Goal: Task Accomplishment & Management: Manage account settings

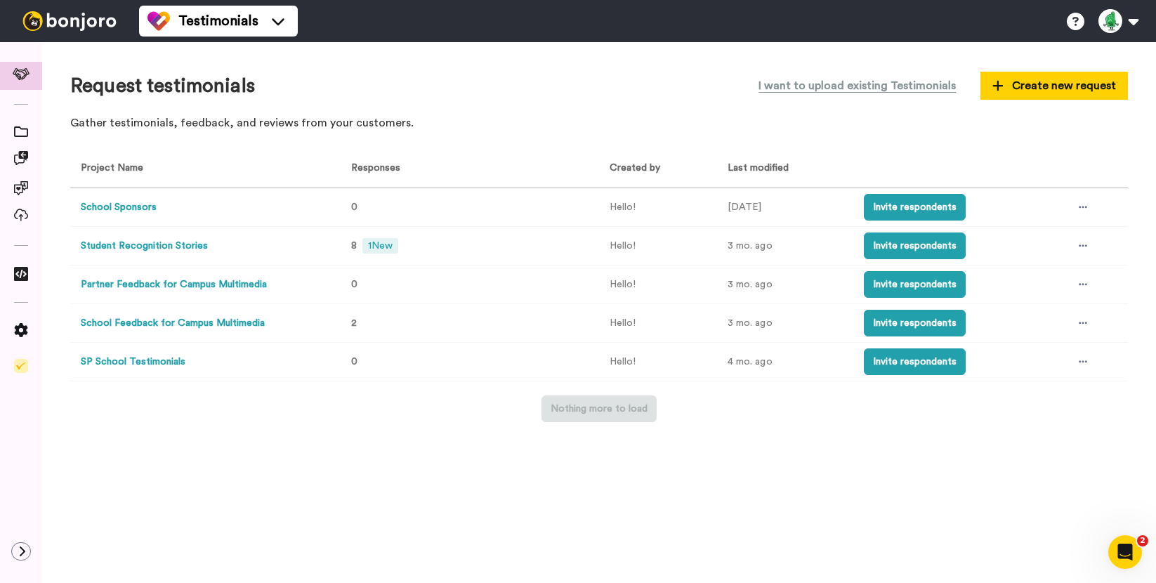
click at [171, 288] on button "Partner Feedback for Campus Multimedia" at bounding box center [174, 284] width 186 height 15
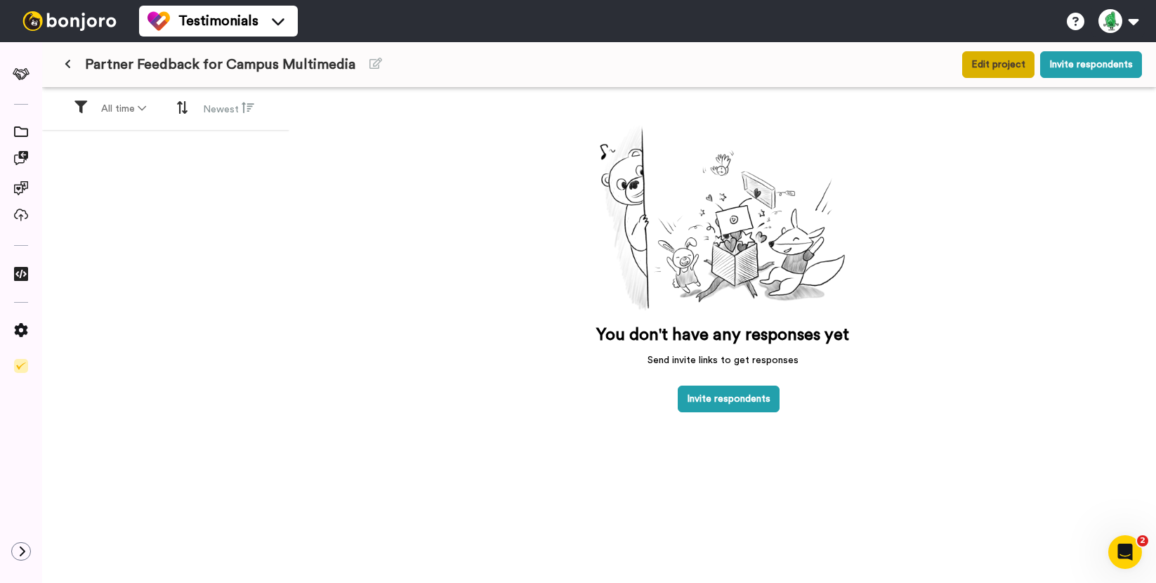
click at [1010, 62] on button "Edit project" at bounding box center [998, 64] width 72 height 27
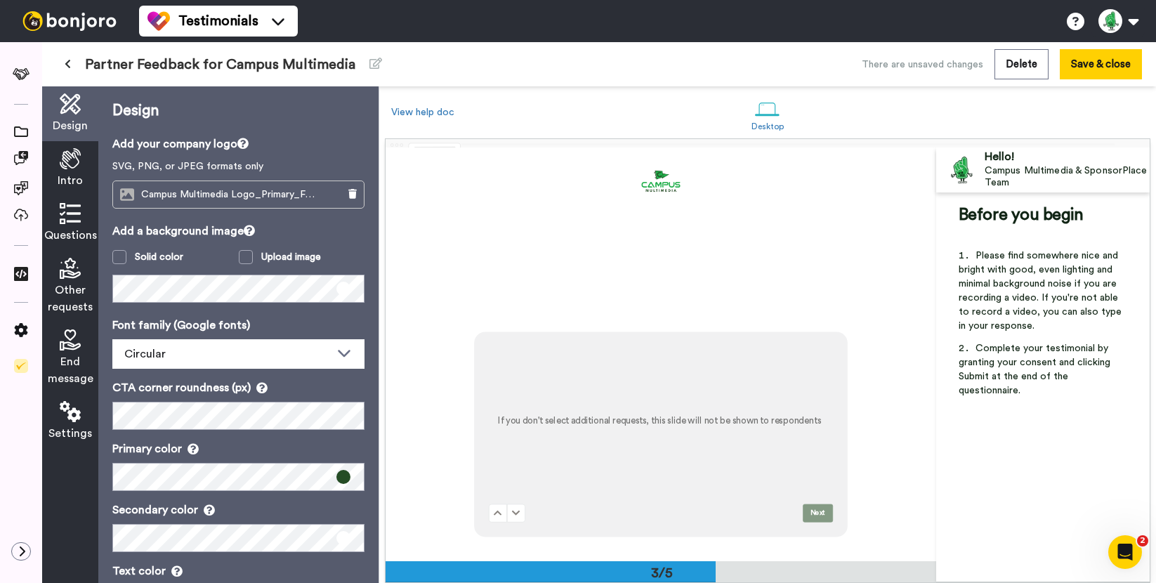
scroll to position [793, 0]
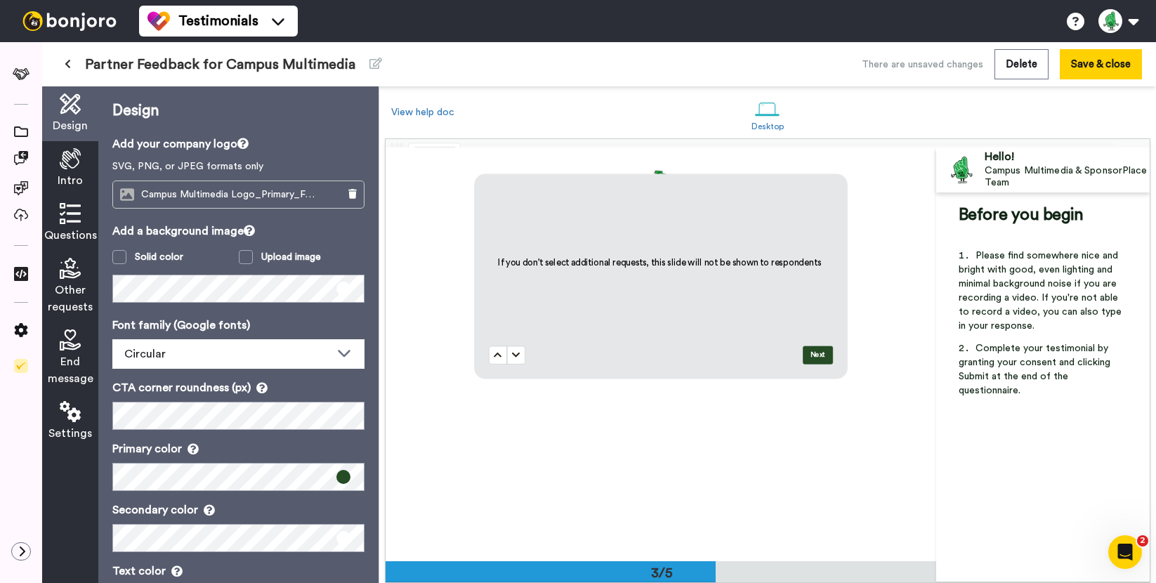
click at [65, 220] on icon at bounding box center [70, 213] width 21 height 21
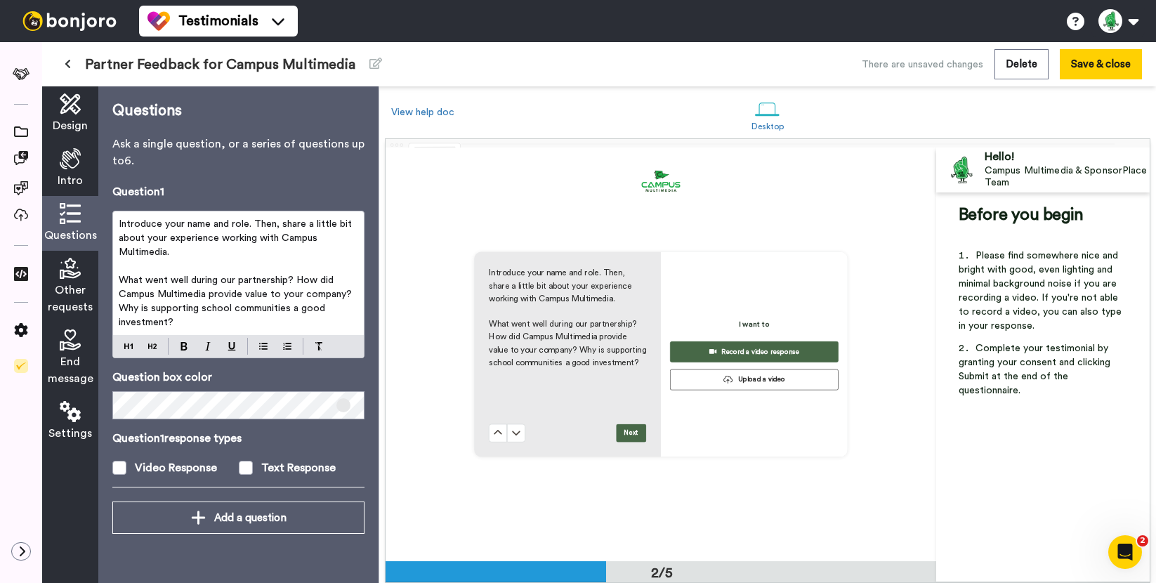
scroll to position [414, 0]
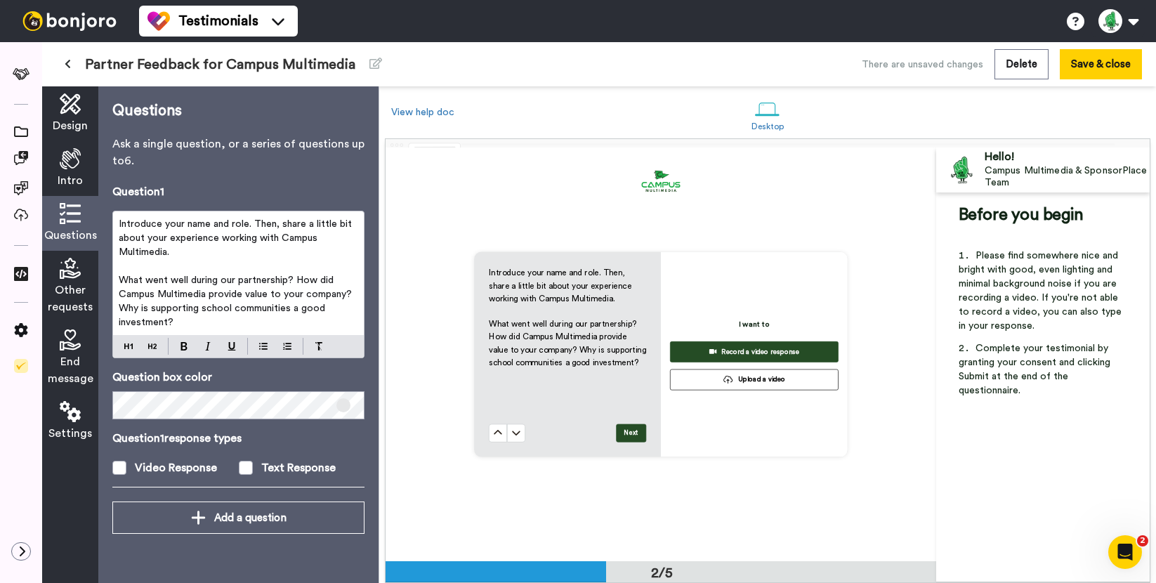
click at [67, 284] on span "Other requests" at bounding box center [70, 299] width 45 height 34
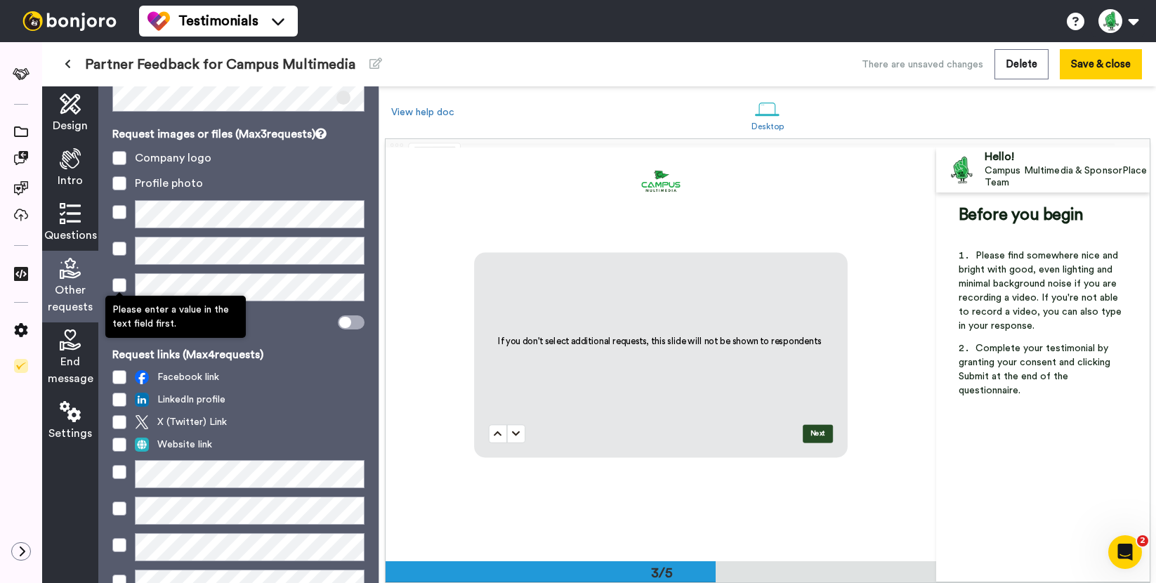
scroll to position [75, 0]
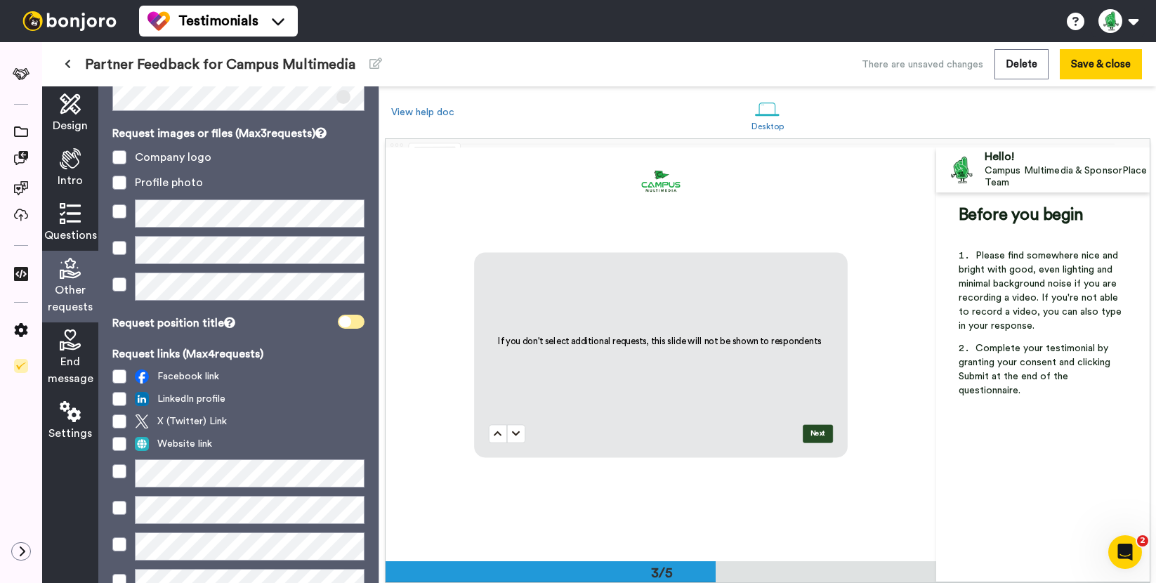
click at [351, 320] on span at bounding box center [351, 322] width 27 height 14
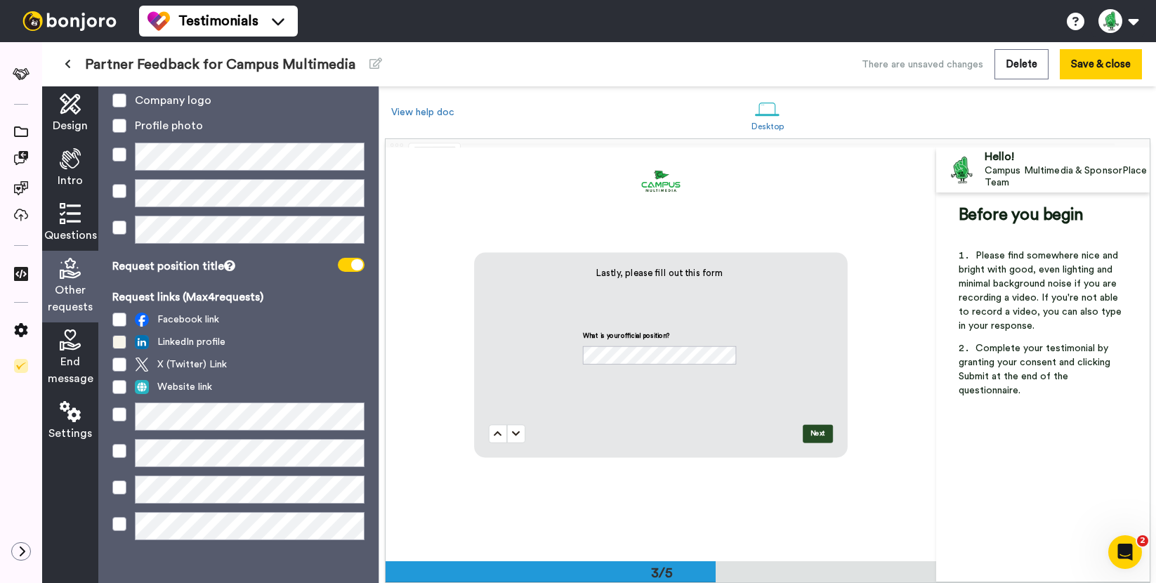
scroll to position [140, 0]
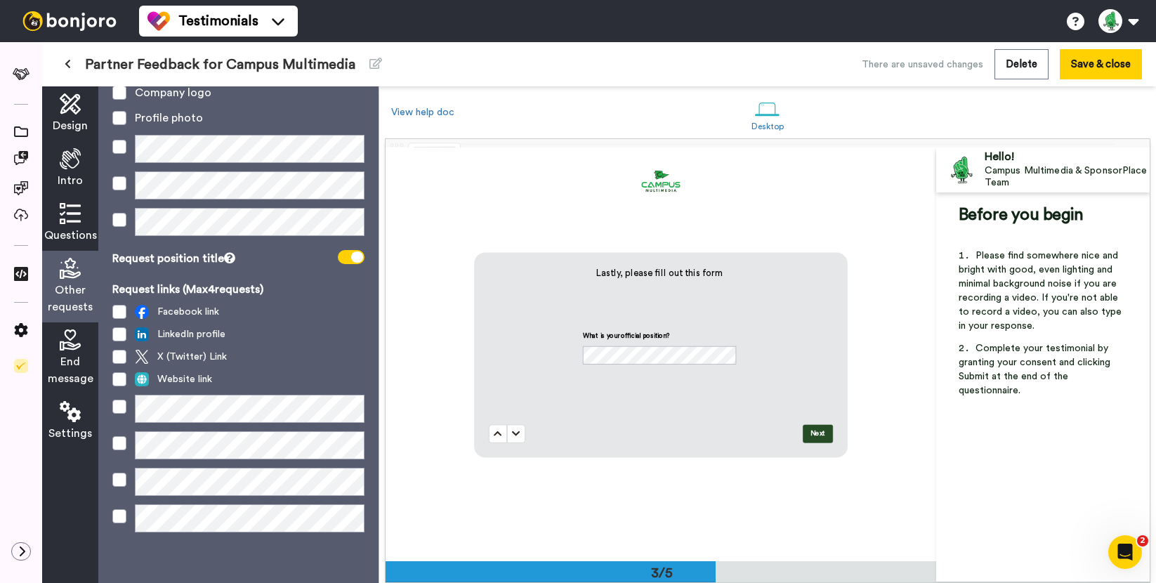
click at [70, 356] on span "End message" at bounding box center [71, 370] width 46 height 34
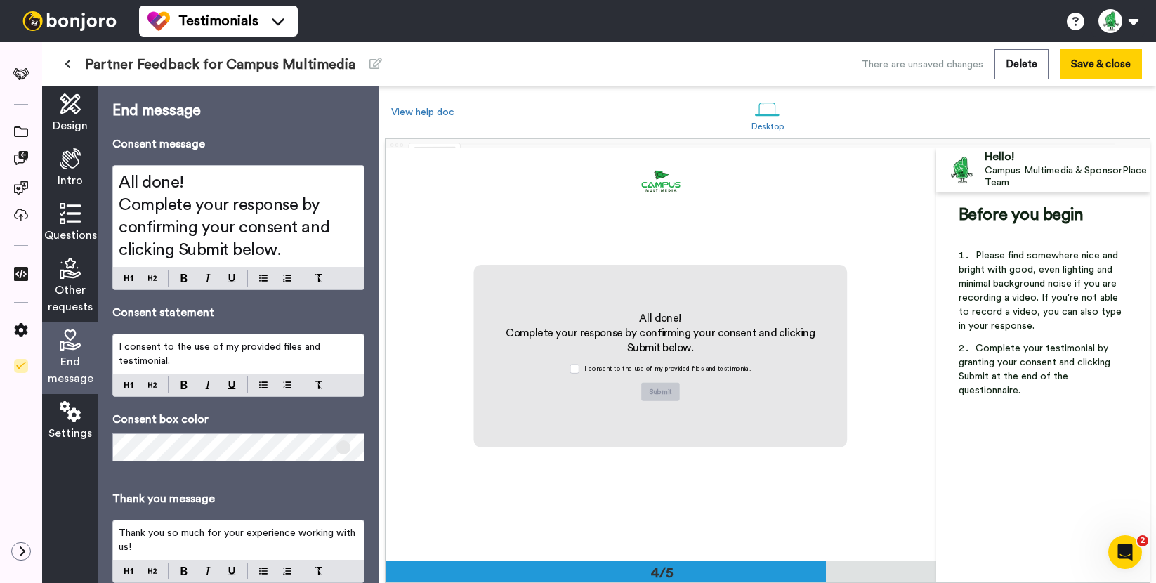
scroll to position [1239, 0]
click at [223, 349] on span "I consent to the use of my provided files and testimonial." at bounding box center [221, 354] width 204 height 24
drag, startPoint x: 312, startPoint y: 350, endPoint x: 237, endPoint y: 348, distance: 75.1
click at [237, 348] on span "I consent to the use of my provided files and testimonial." at bounding box center [221, 354] width 204 height 24
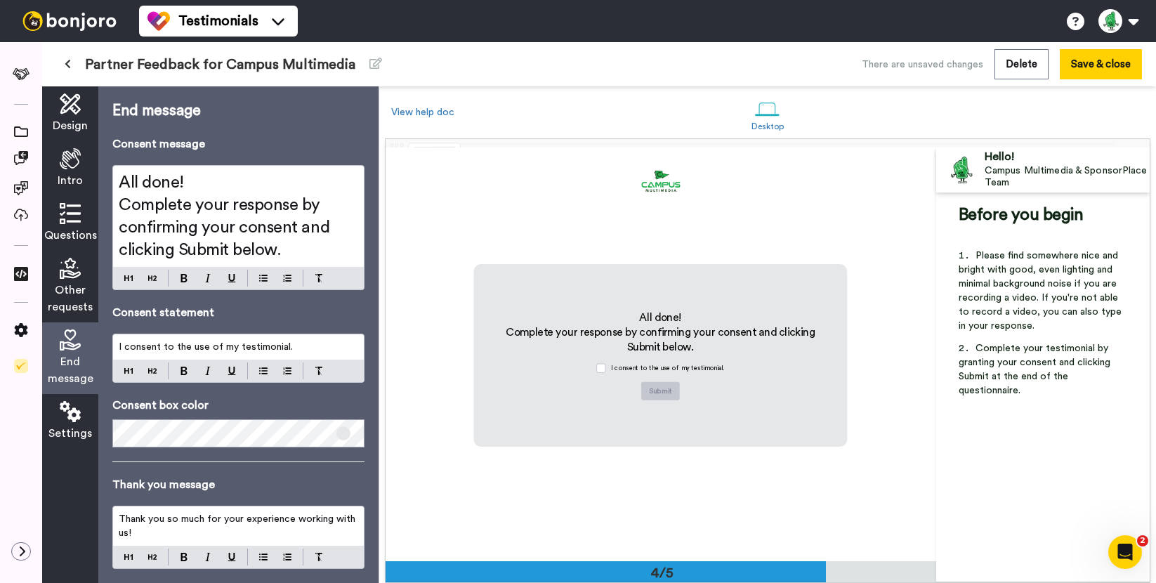
click at [291, 350] on p "I consent to the use of my testimonial." at bounding box center [238, 347] width 239 height 14
click at [235, 346] on span "I consent to the use of my testimonial" at bounding box center [205, 347] width 172 height 10
click at [355, 343] on p "I consent to the use of my feedback and testimonial" at bounding box center [238, 347] width 239 height 14
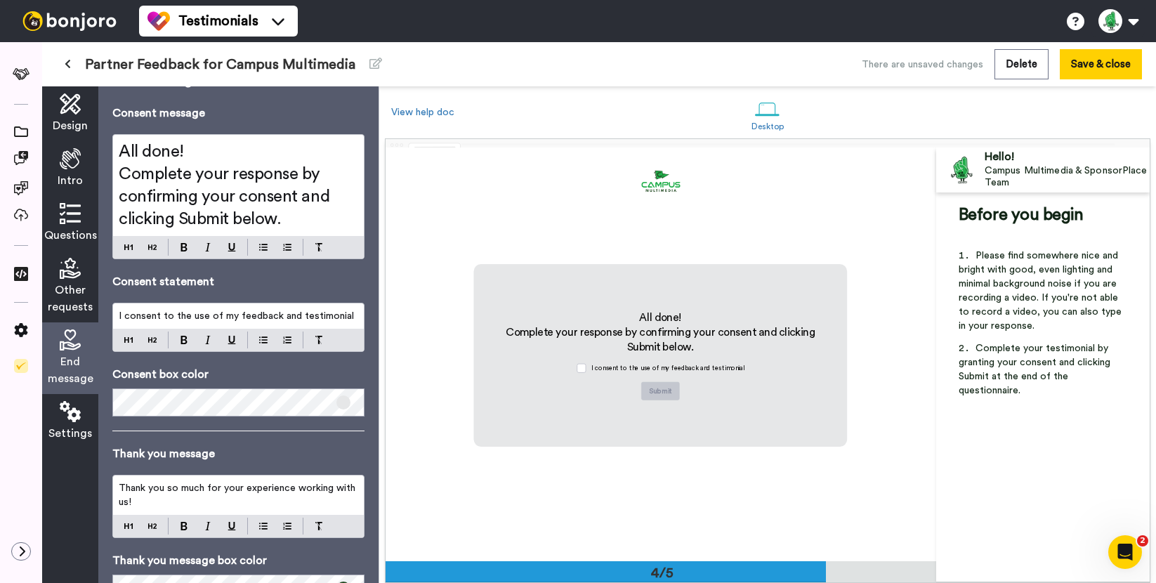
scroll to position [32, 0]
drag, startPoint x: 298, startPoint y: 317, endPoint x: 234, endPoint y: 319, distance: 63.9
click at [234, 319] on span "I consent to the use of my feedback and testimonial" at bounding box center [236, 315] width 235 height 10
click at [289, 315] on p "I consent to the use of my testimonial" at bounding box center [238, 315] width 239 height 14
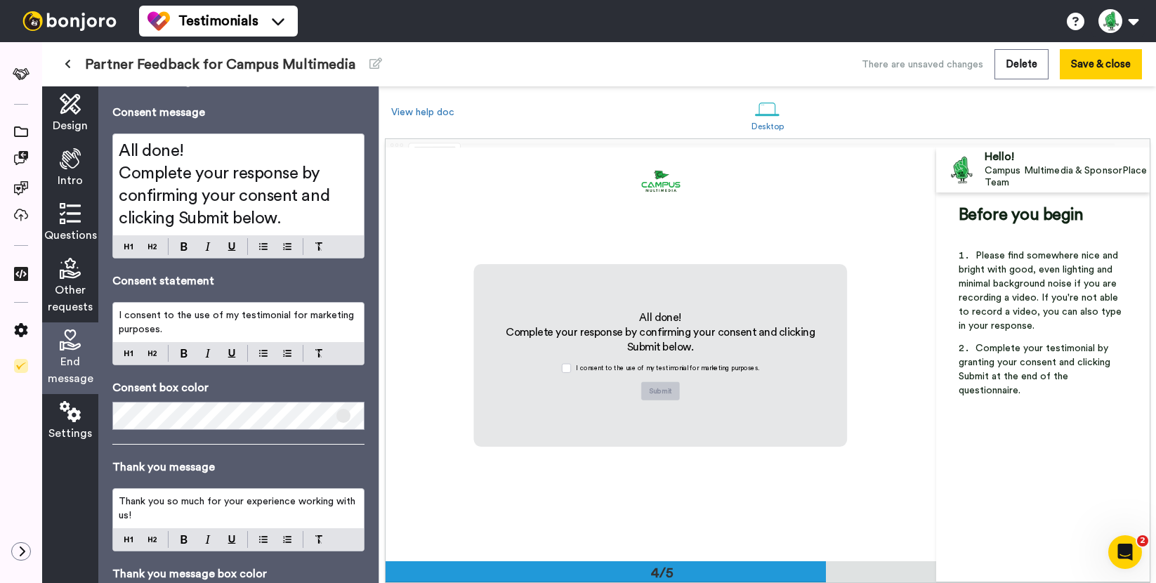
scroll to position [107, 0]
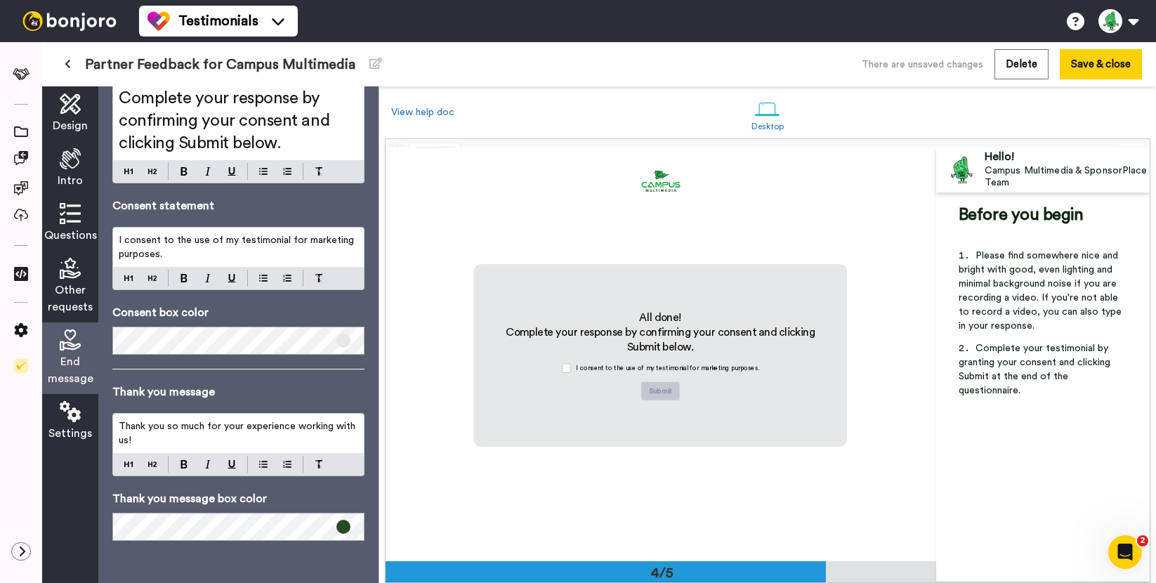
click at [169, 444] on p "Thank you so much for your experience working with us!" at bounding box center [238, 433] width 239 height 28
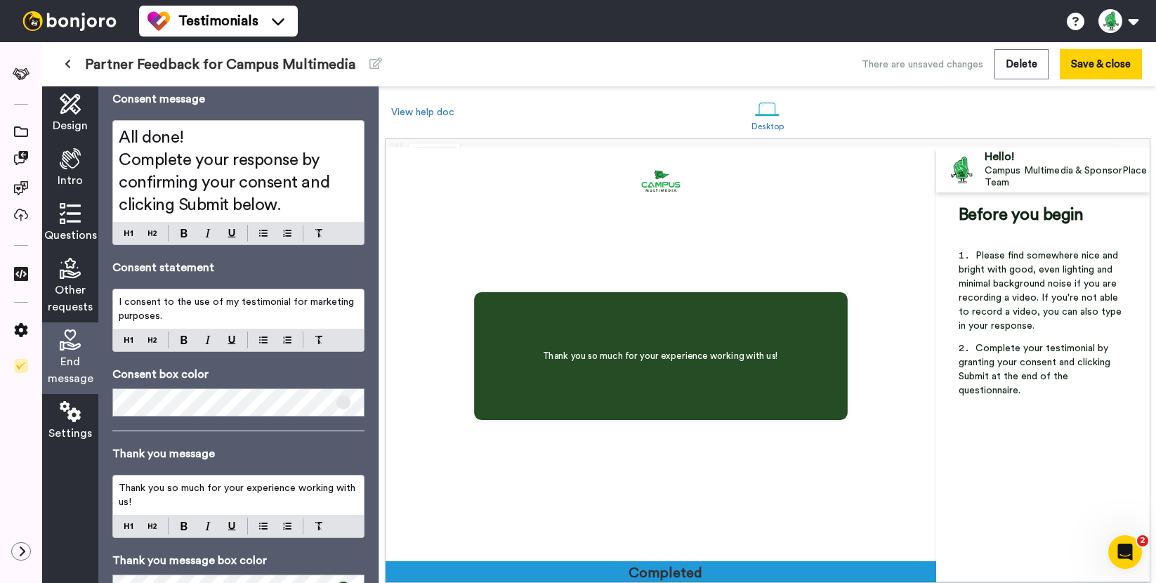
scroll to position [0, 0]
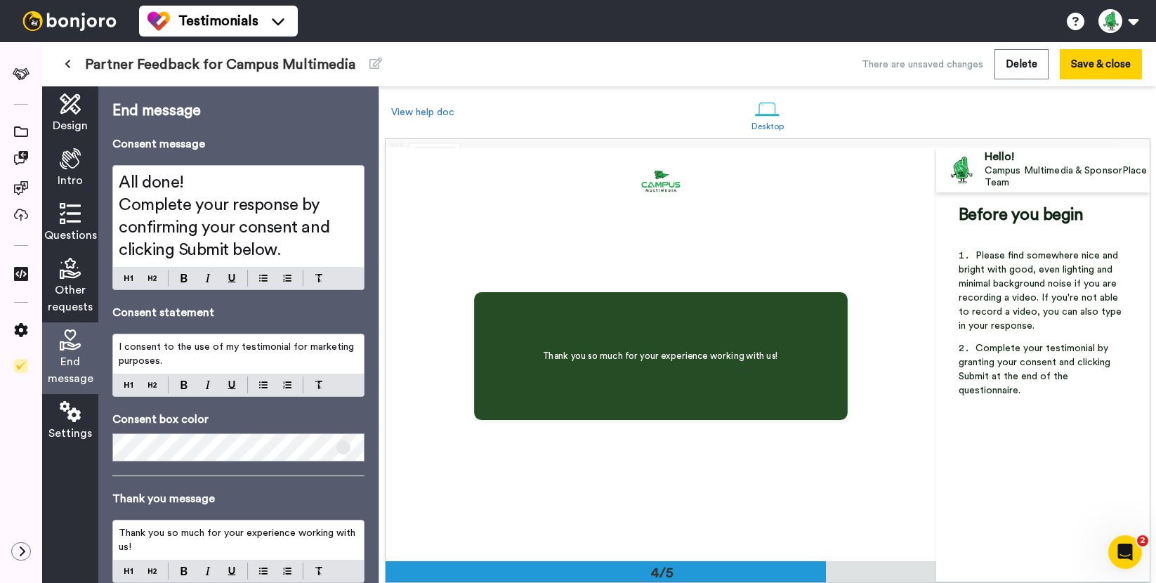
click at [183, 361] on p "I consent to the use of my testimonial for marketing purposes." at bounding box center [238, 354] width 239 height 28
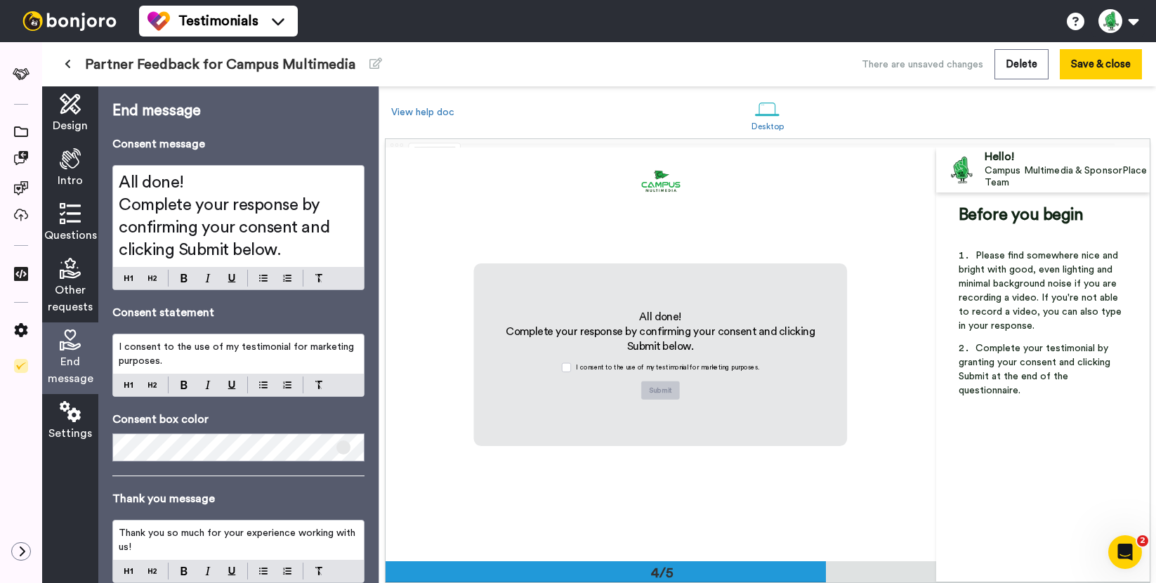
scroll to position [1239, 0]
click at [63, 414] on icon at bounding box center [70, 411] width 21 height 21
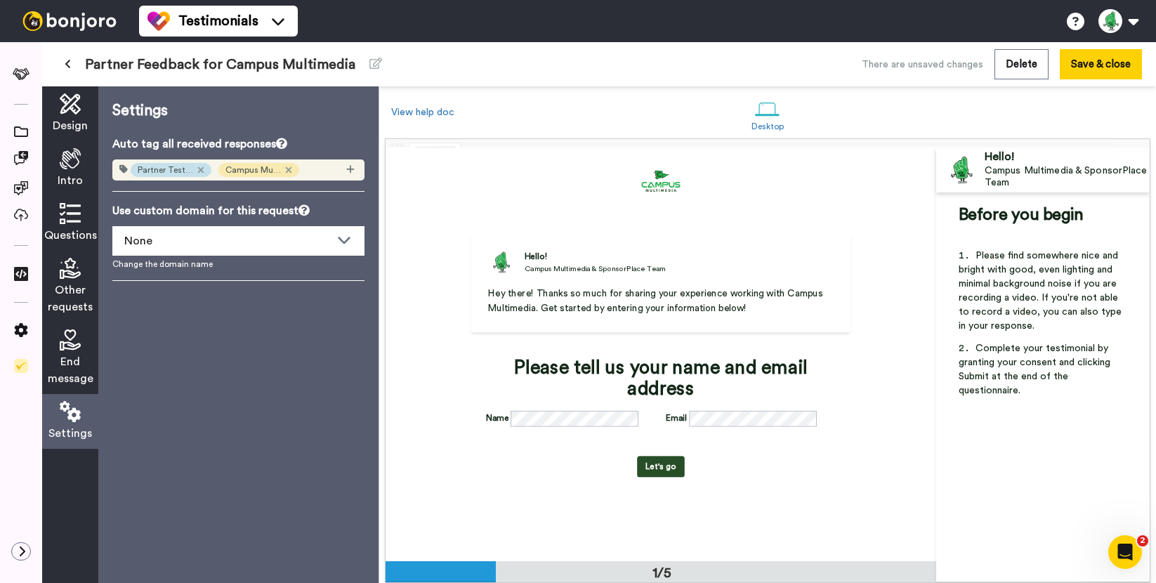
scroll to position [0, 0]
click at [77, 351] on div "End message" at bounding box center [70, 358] width 56 height 72
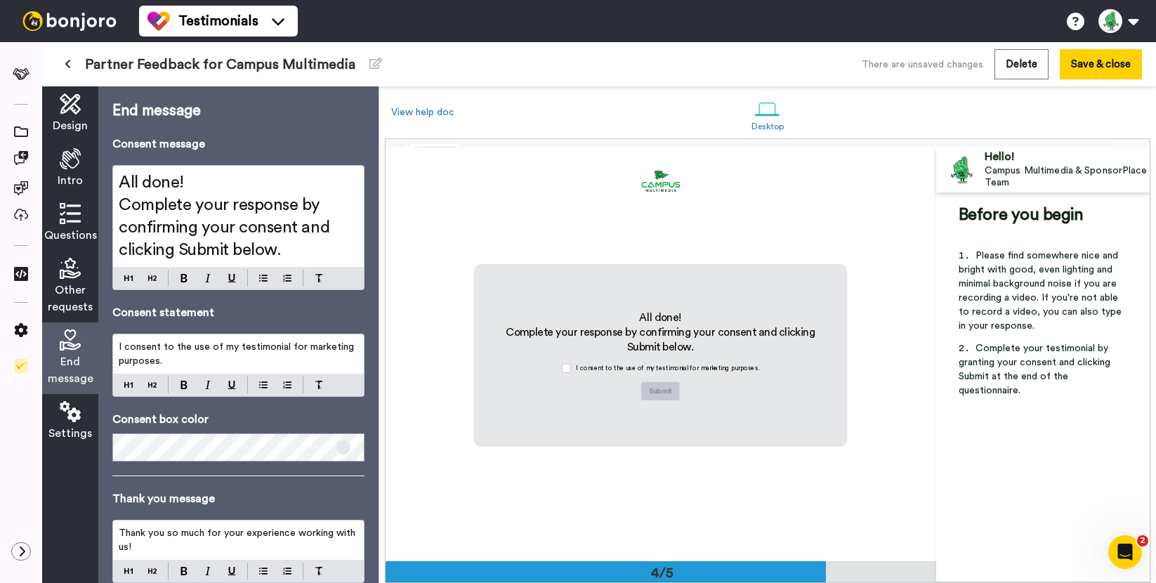
click at [72, 419] on icon at bounding box center [70, 411] width 21 height 21
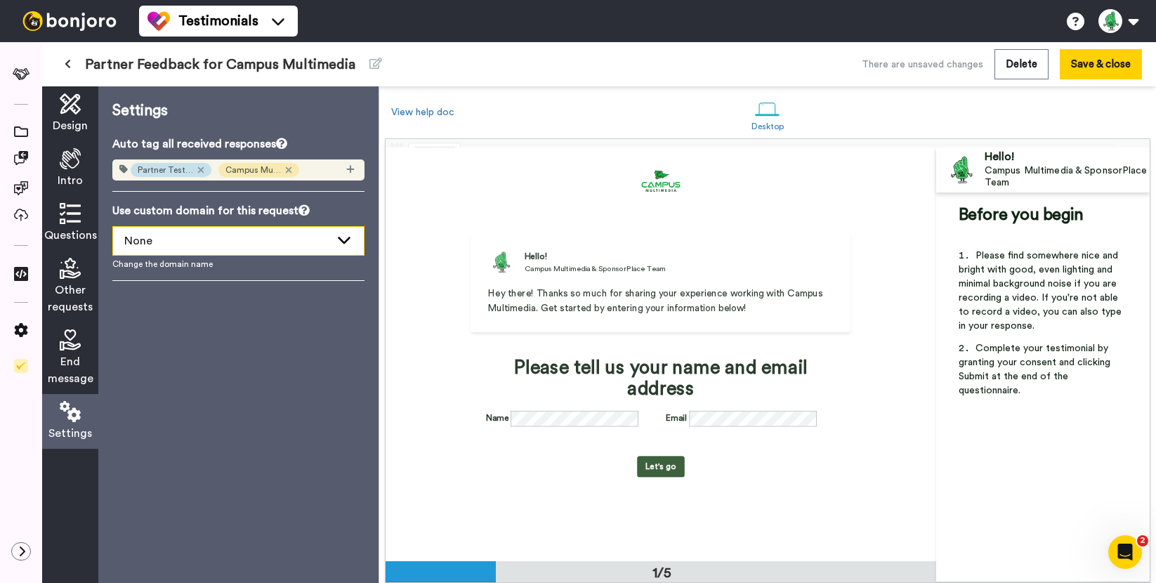
scroll to position [1, 0]
click at [241, 239] on div "None" at bounding box center [227, 240] width 206 height 17
click at [191, 352] on div "Settings Auto tag all received responses Partner Testimonial Campus Multimedia …" at bounding box center [238, 334] width 280 height 496
click at [174, 263] on link "Change the domain name" at bounding box center [238, 263] width 252 height 11
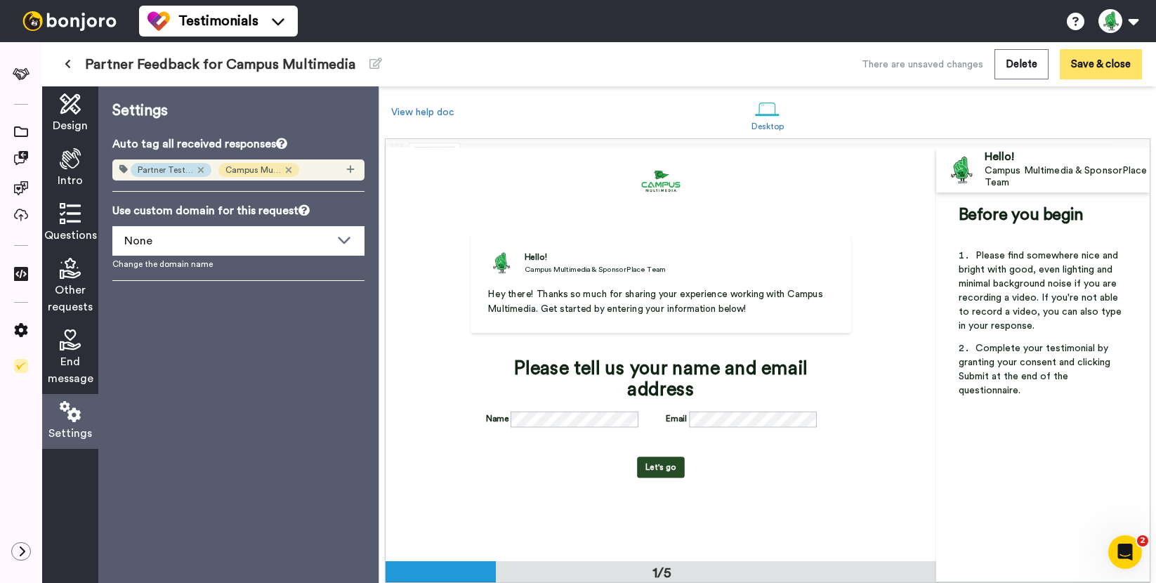
click at [1111, 65] on button "Save & close" at bounding box center [1100, 64] width 82 height 30
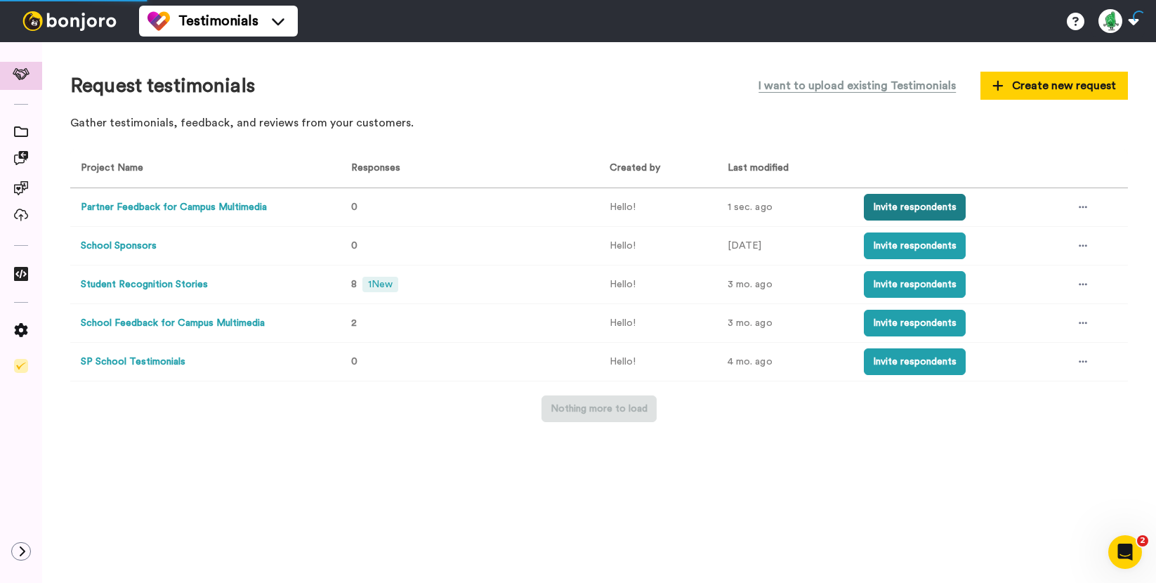
click at [935, 208] on button "Invite respondents" at bounding box center [915, 207] width 102 height 27
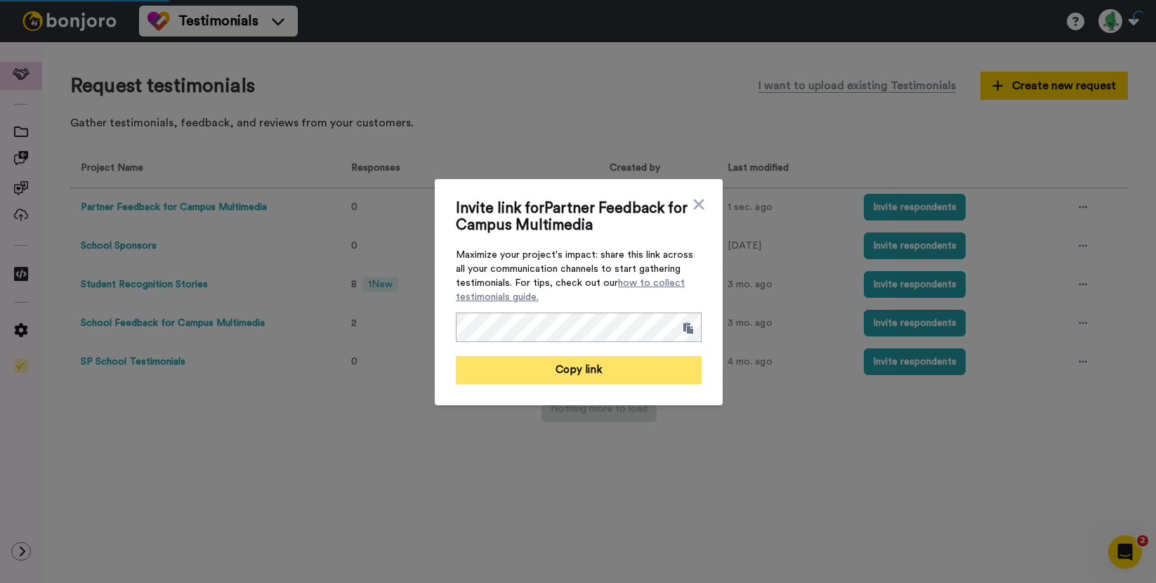
click at [659, 369] on button "Copy link" at bounding box center [579, 370] width 246 height 28
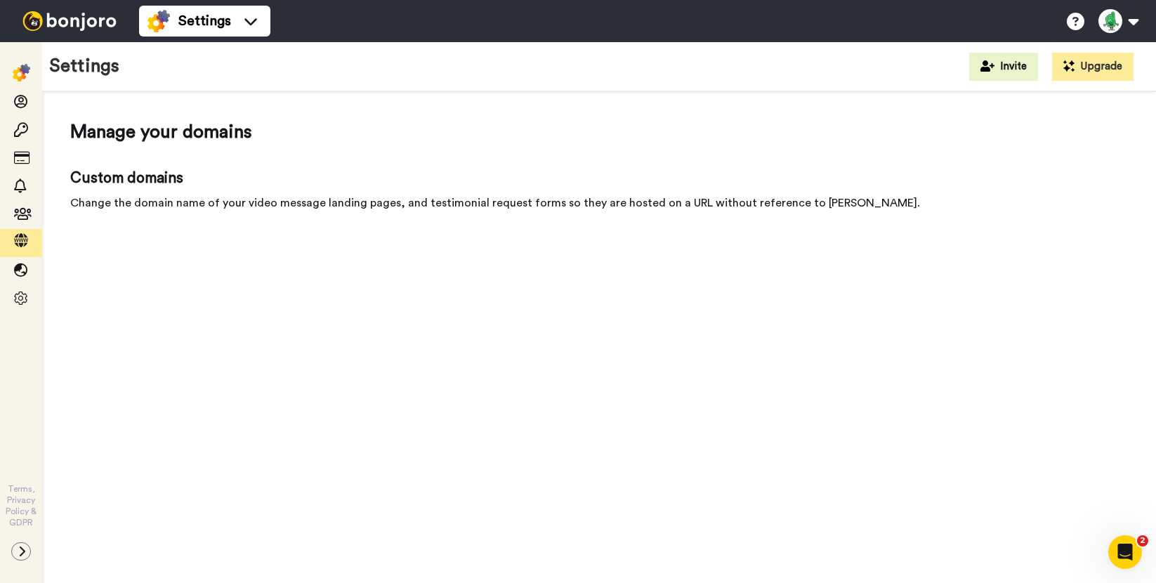
click at [156, 203] on div "Change the domain name of your video message landing pages, and testimonial req…" at bounding box center [598, 202] width 1057 height 17
click at [32, 240] on span at bounding box center [21, 243] width 42 height 14
click at [181, 248] on div "Manage your domains Custom domains Change the domain name of your video message…" at bounding box center [599, 341] width 1114 height 500
